Goal: Entertainment & Leisure: Consume media (video, audio)

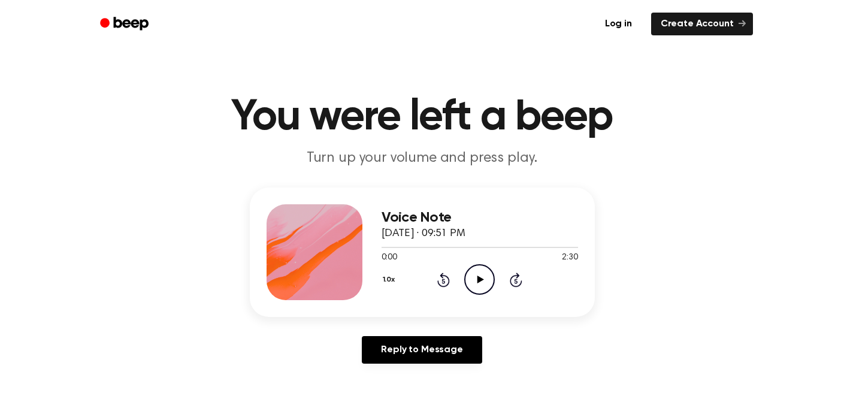
click at [481, 288] on icon "Play Audio" at bounding box center [479, 279] width 31 height 31
click at [480, 278] on icon at bounding box center [479, 280] width 5 height 8
